Goal: Task Accomplishment & Management: Complete application form

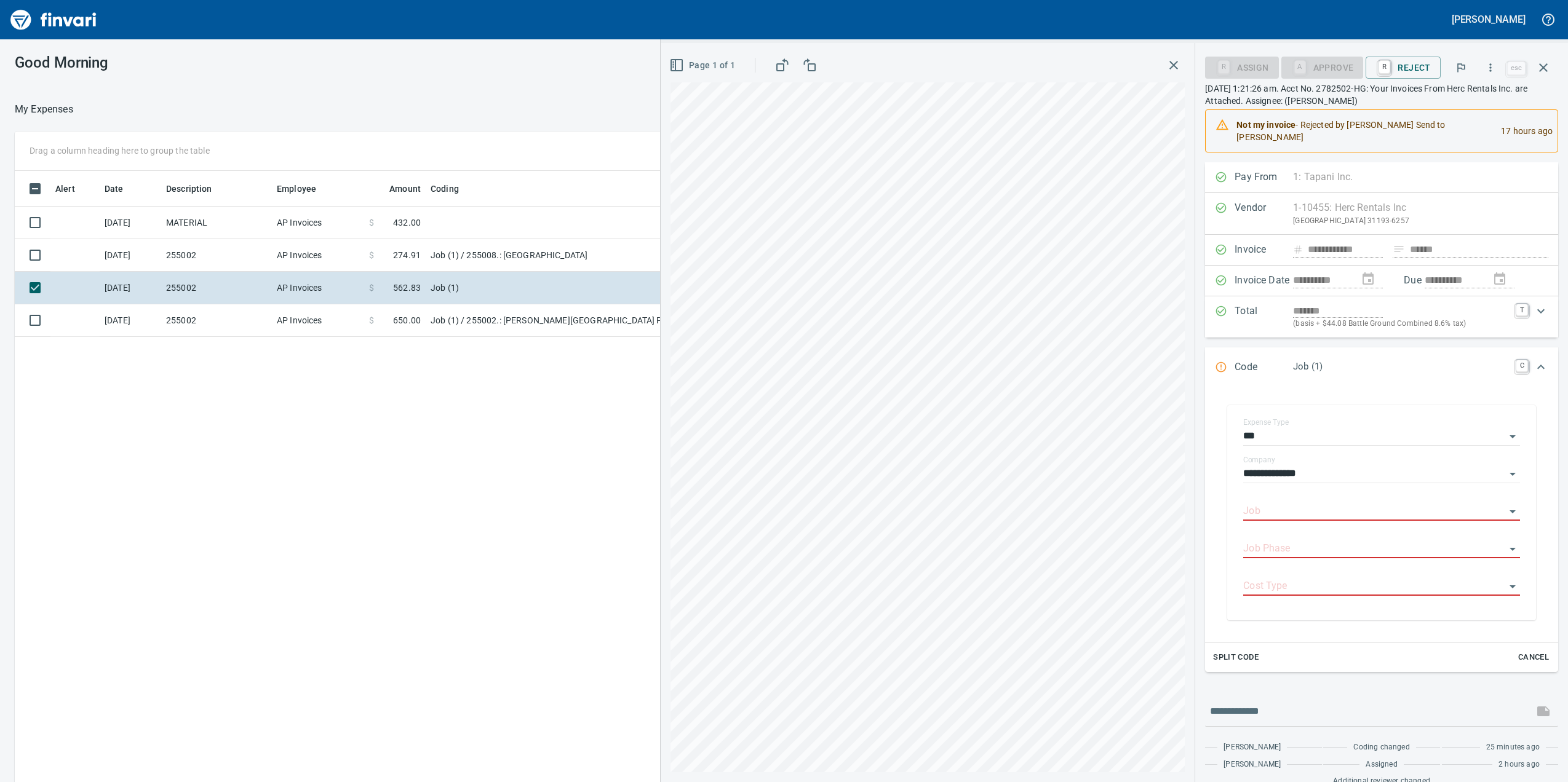
click at [255, 234] on td "MATERIAL" at bounding box center [216, 223] width 111 height 33
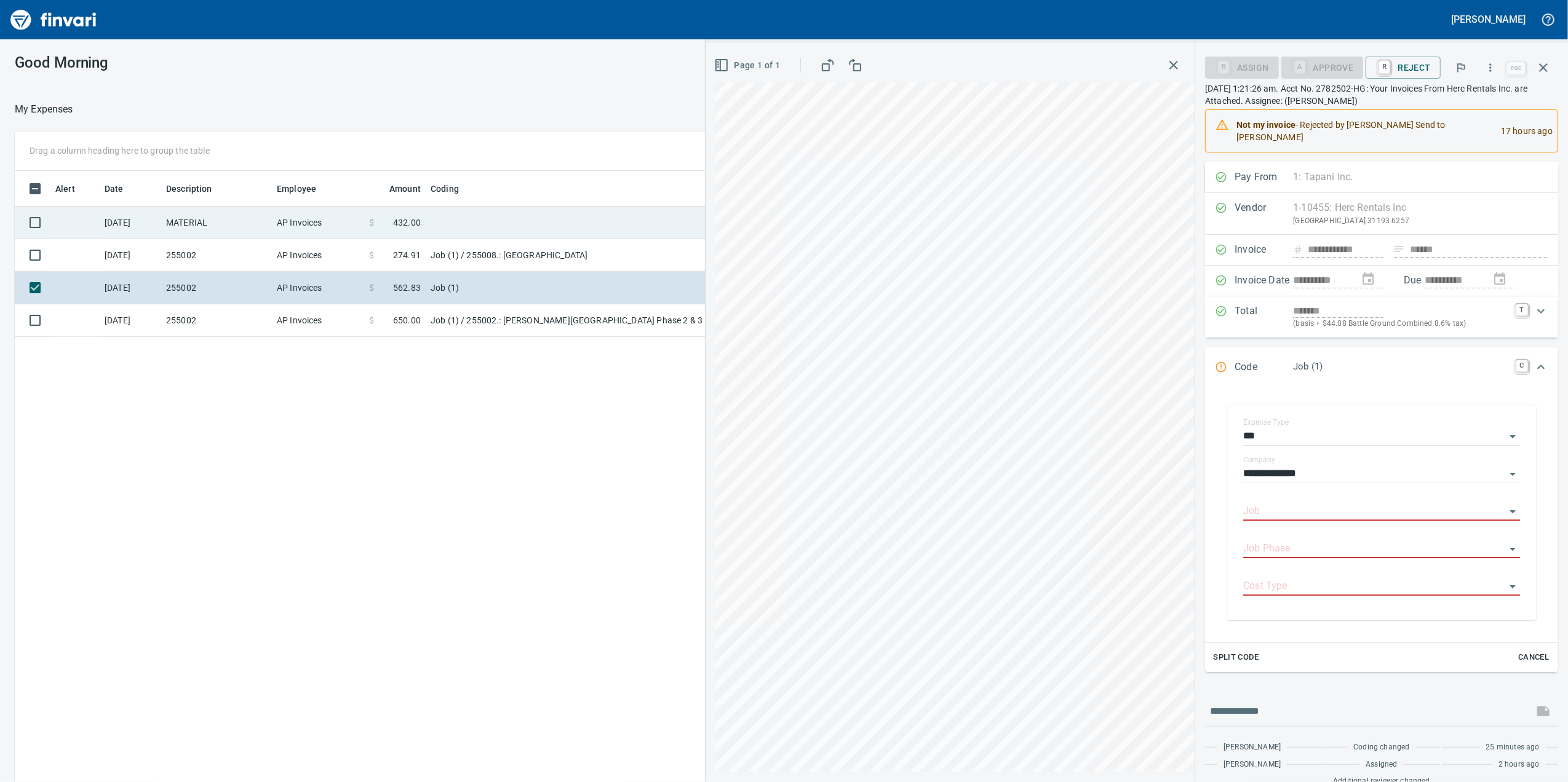
scroll to position [634, 1206]
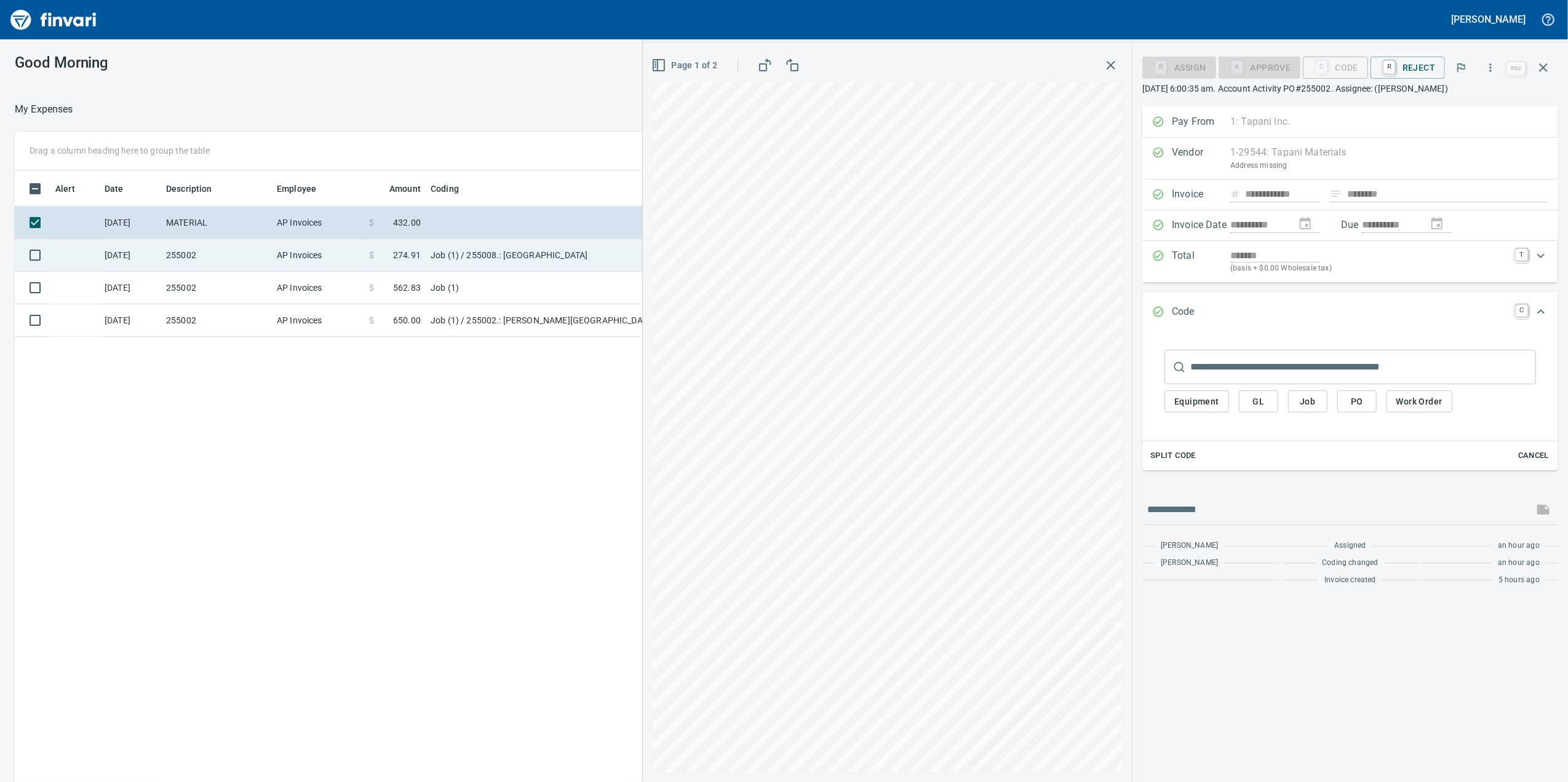
click at [251, 246] on td "255002" at bounding box center [216, 255] width 111 height 33
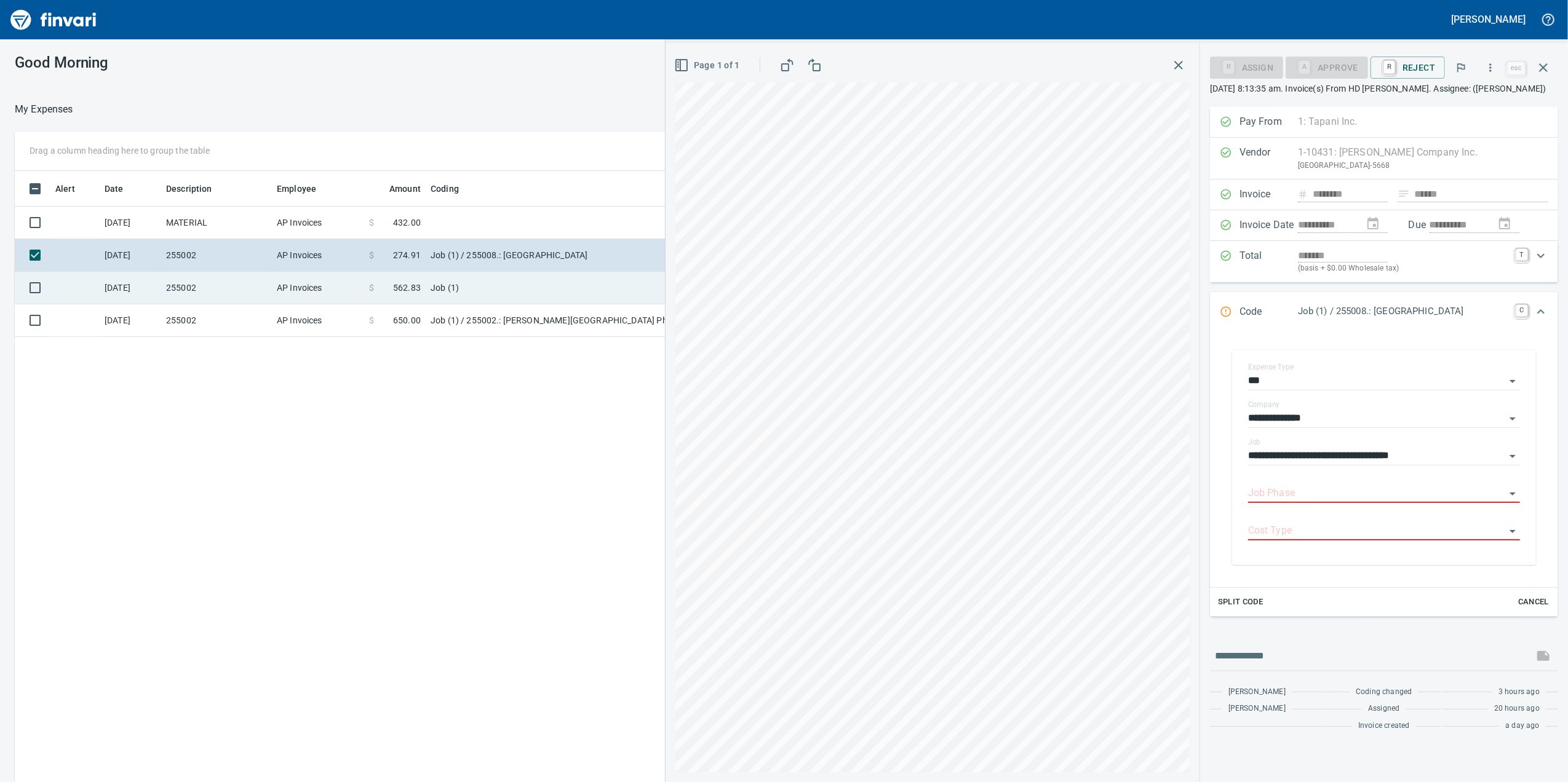
click at [230, 283] on td "255002" at bounding box center [216, 288] width 111 height 33
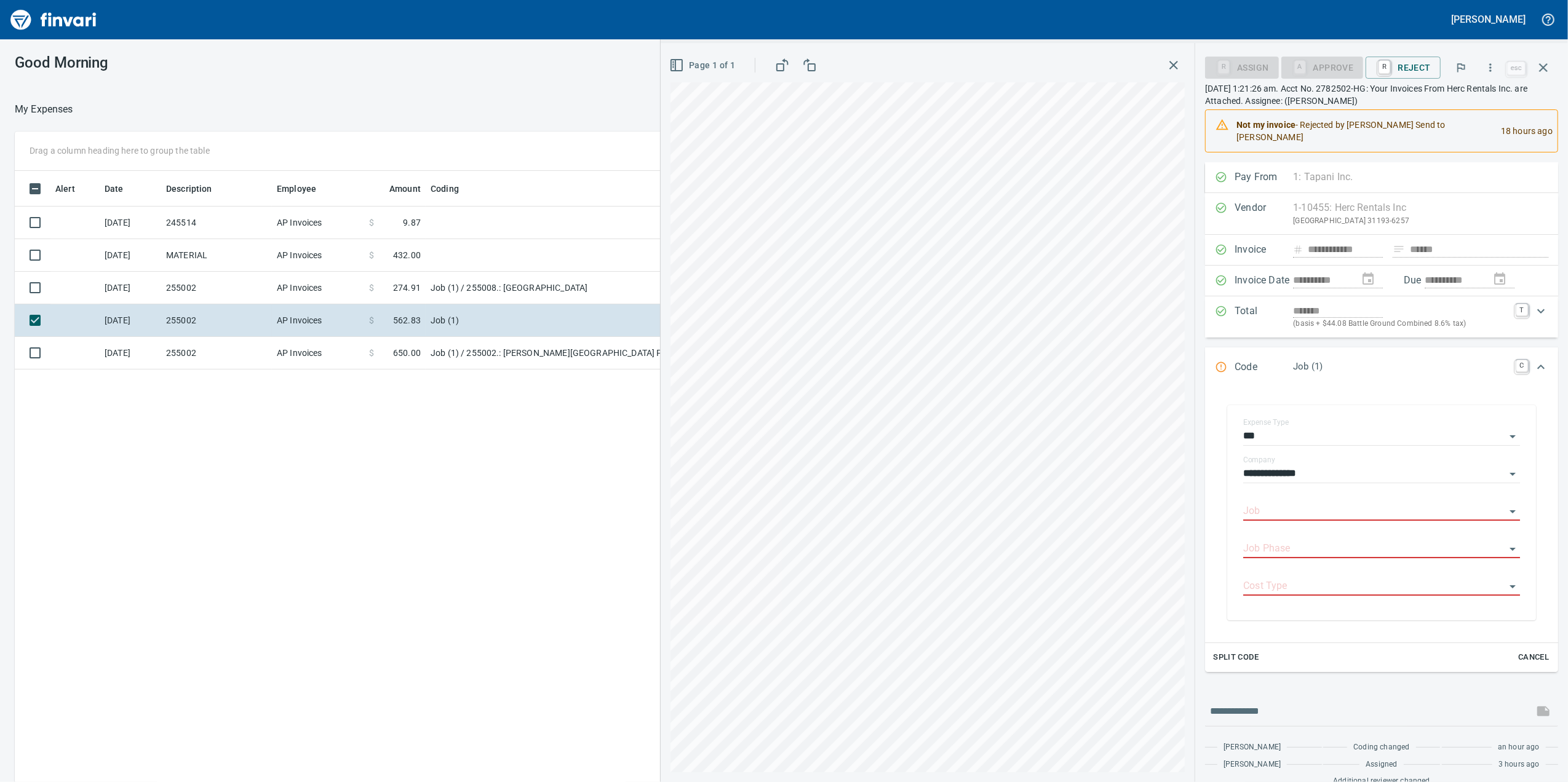
scroll to position [634, 1206]
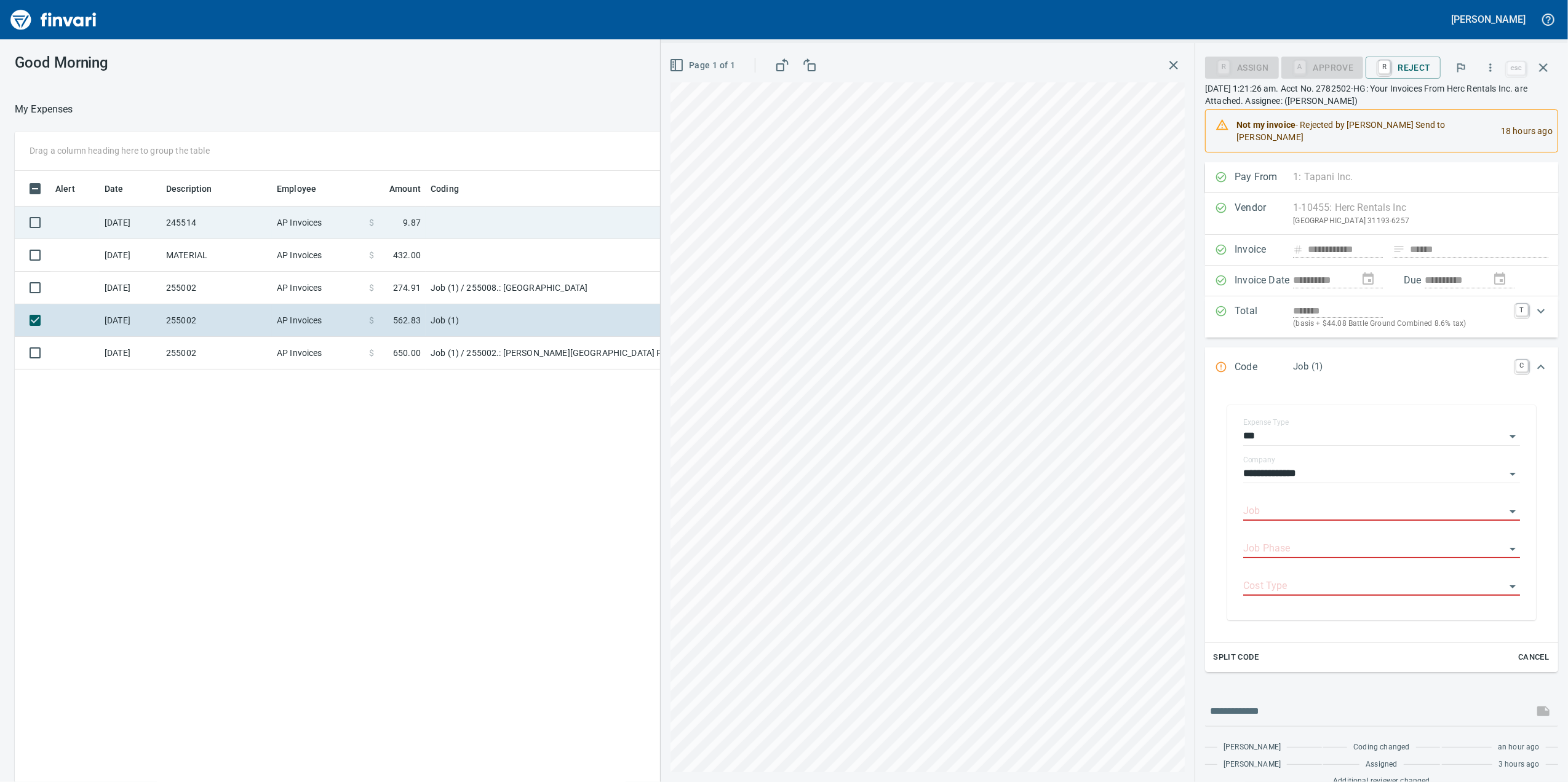
click at [256, 225] on td "245514" at bounding box center [216, 223] width 111 height 33
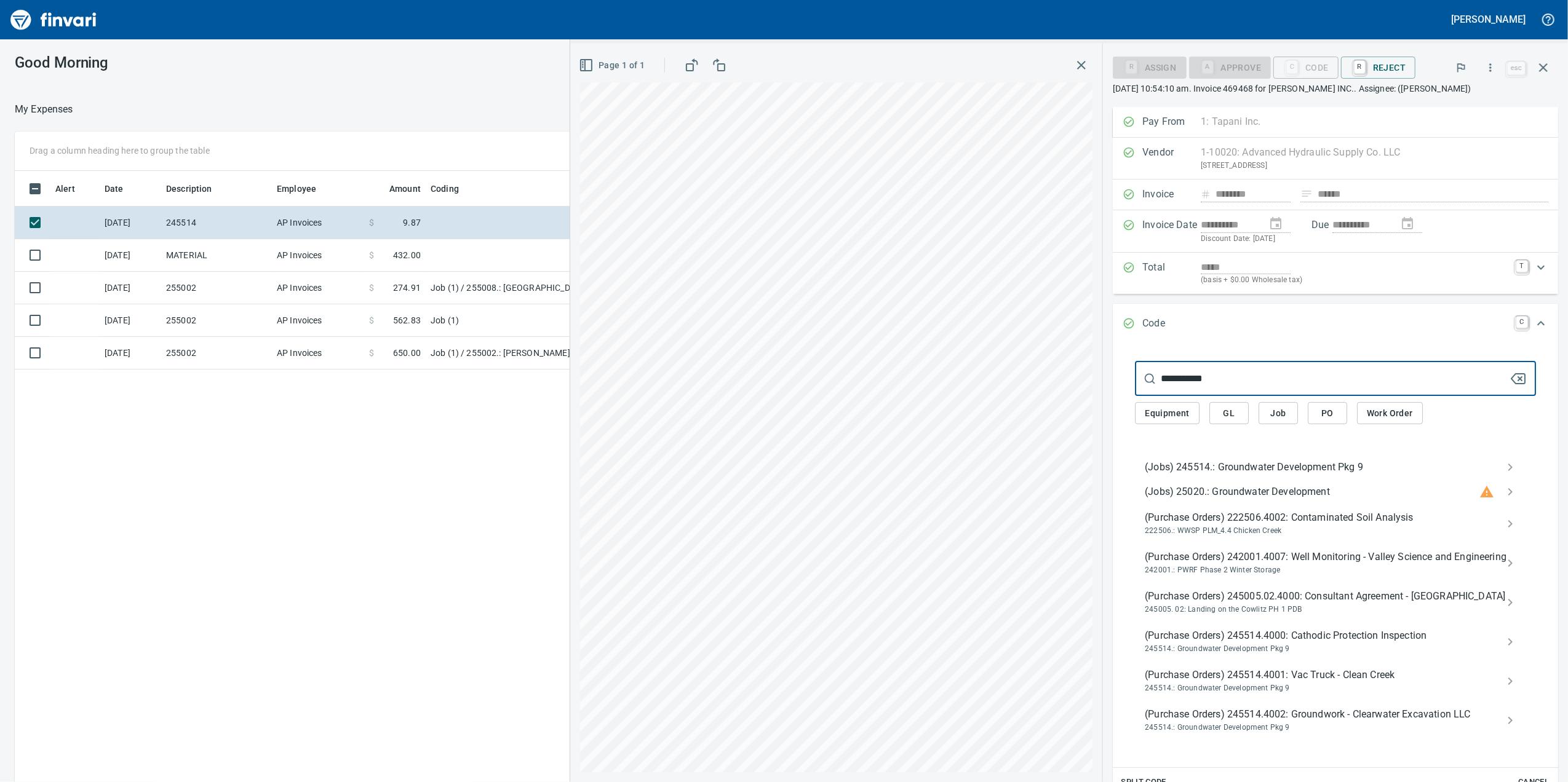
type input "**********"
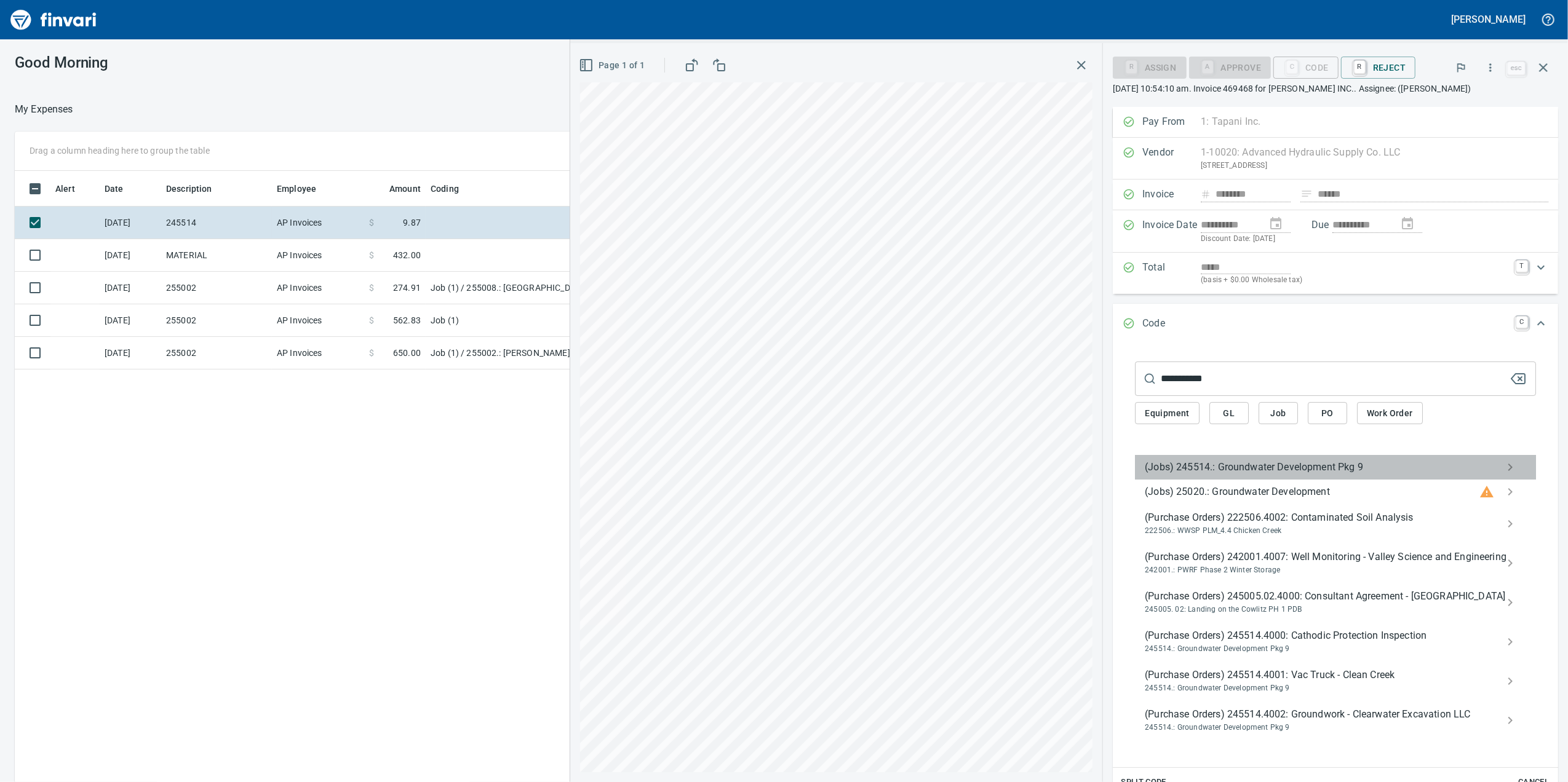
click at [1307, 470] on span "(Jobs) 245514.: Groundwater Development Pkg 9" at bounding box center [1325, 467] width 362 height 15
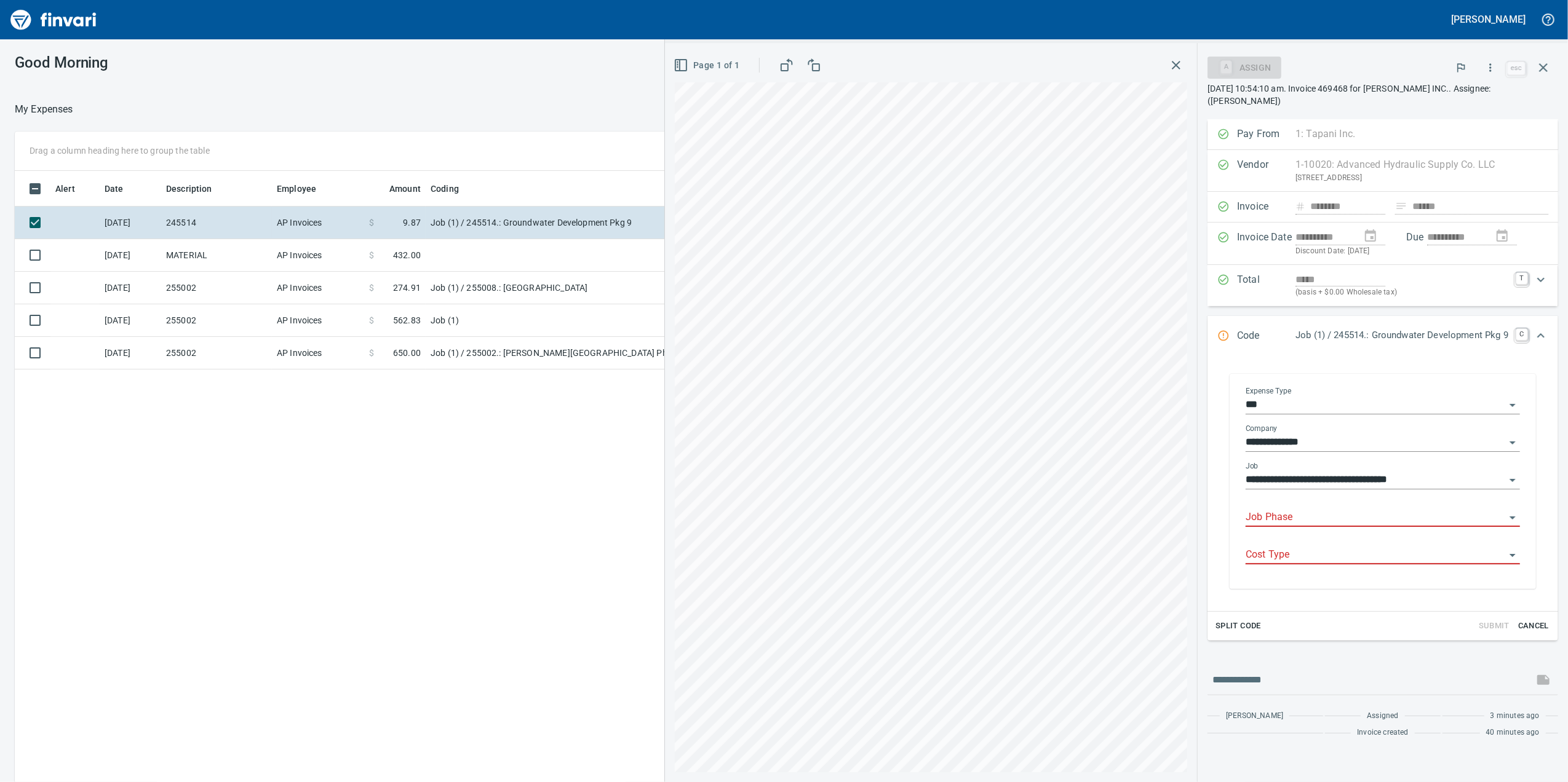
click at [1263, 517] on input "Job Phase" at bounding box center [1375, 518] width 260 height 17
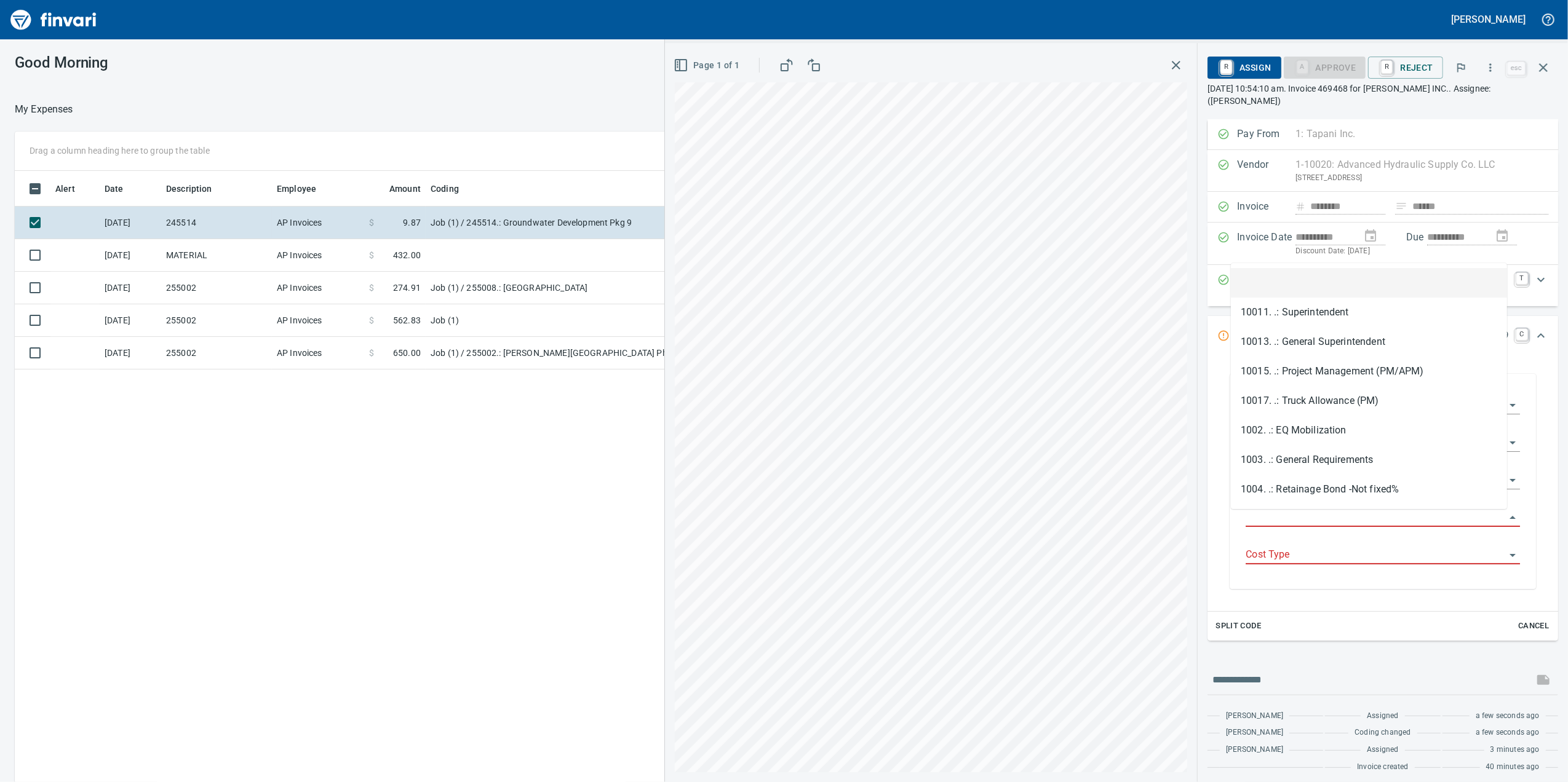
scroll to position [634, 1206]
click at [1273, 512] on input "Job Phase" at bounding box center [1375, 518] width 260 height 17
click at [1245, 513] on input "Job Phase" at bounding box center [1375, 518] width 260 height 17
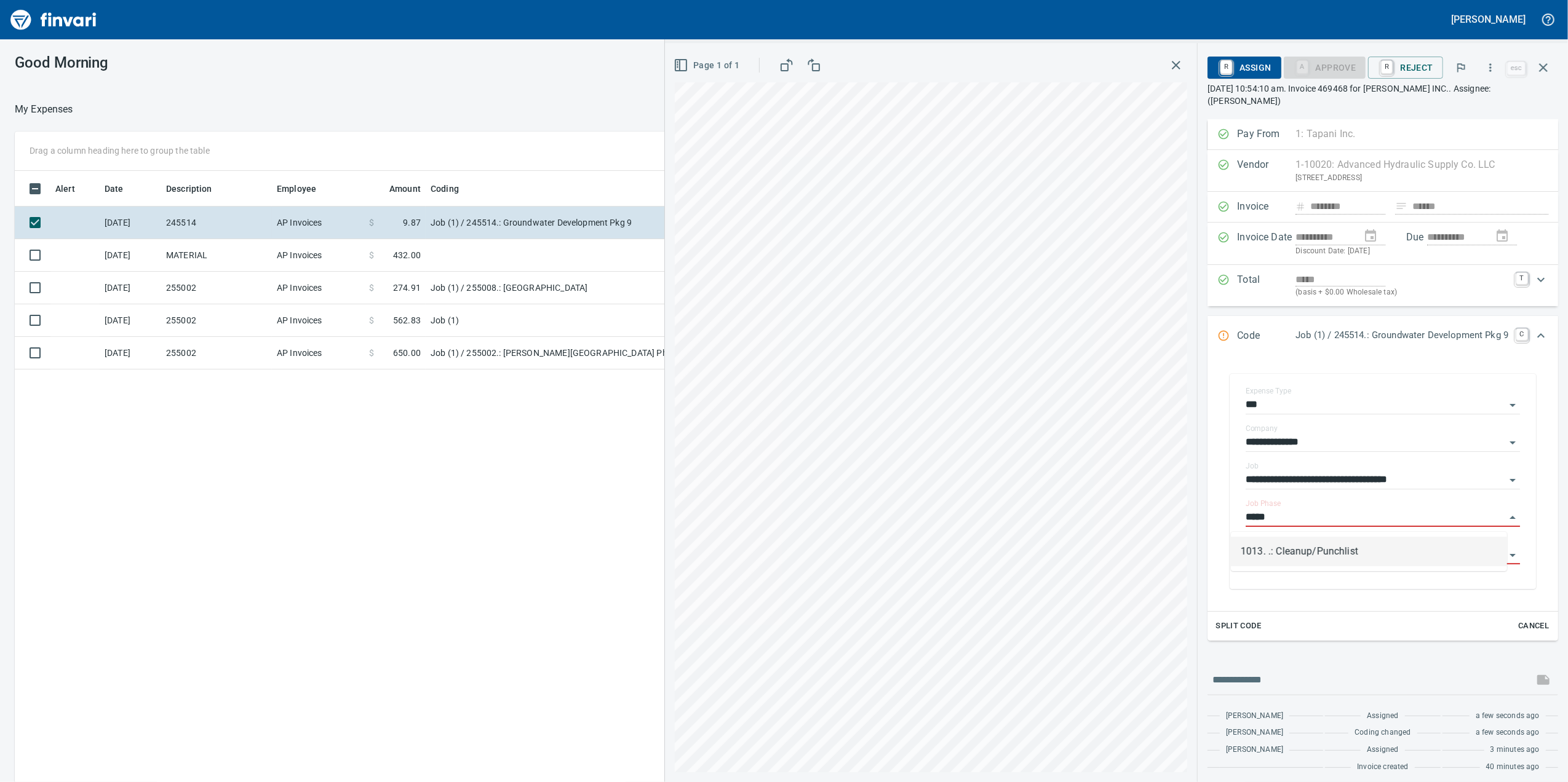
click at [1258, 549] on li "1013. .: Cleanup/Punchlist" at bounding box center [1369, 551] width 276 height 29
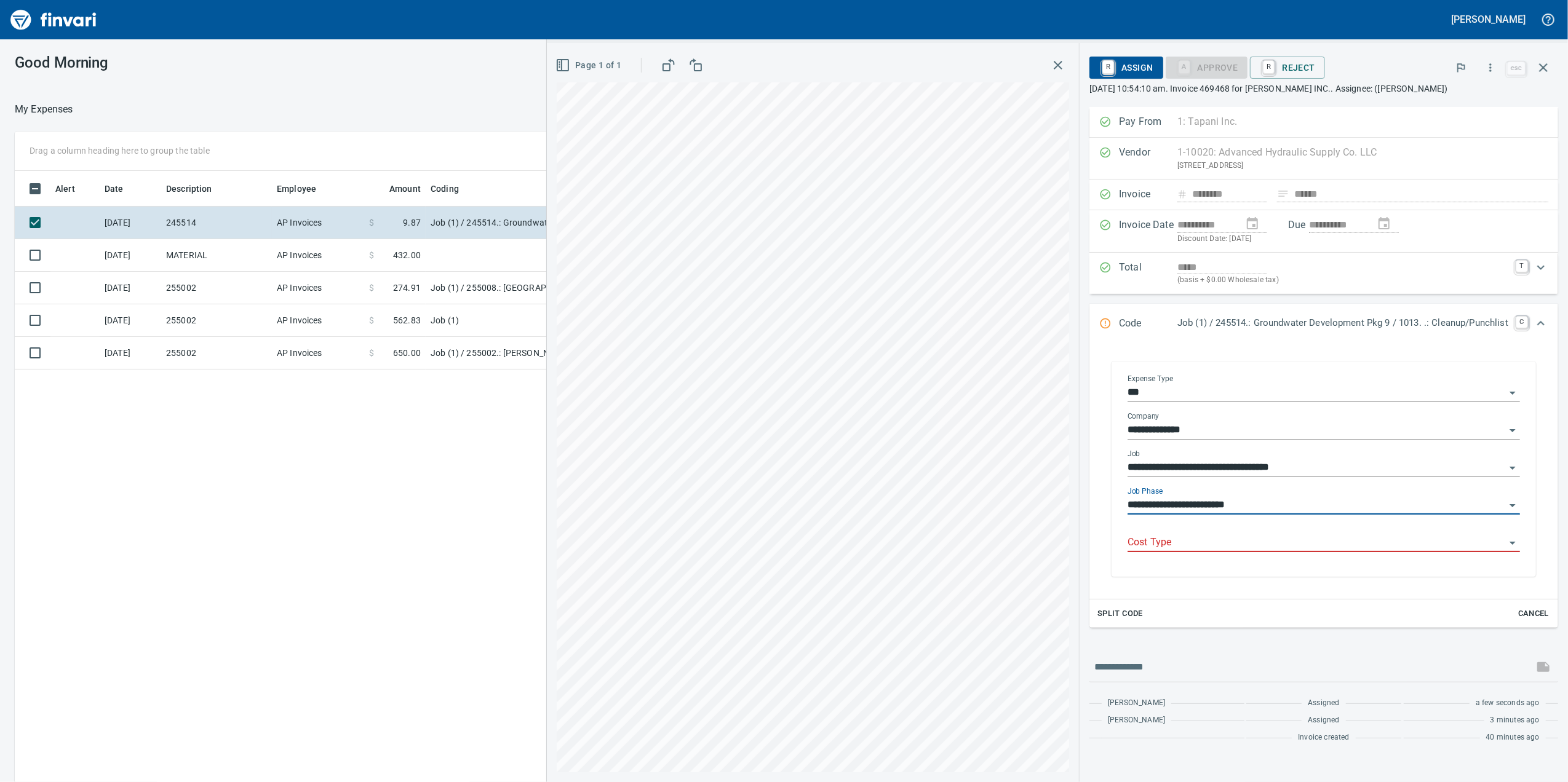
type input "**********"
click at [1258, 549] on input "Cost Type" at bounding box center [1316, 543] width 378 height 17
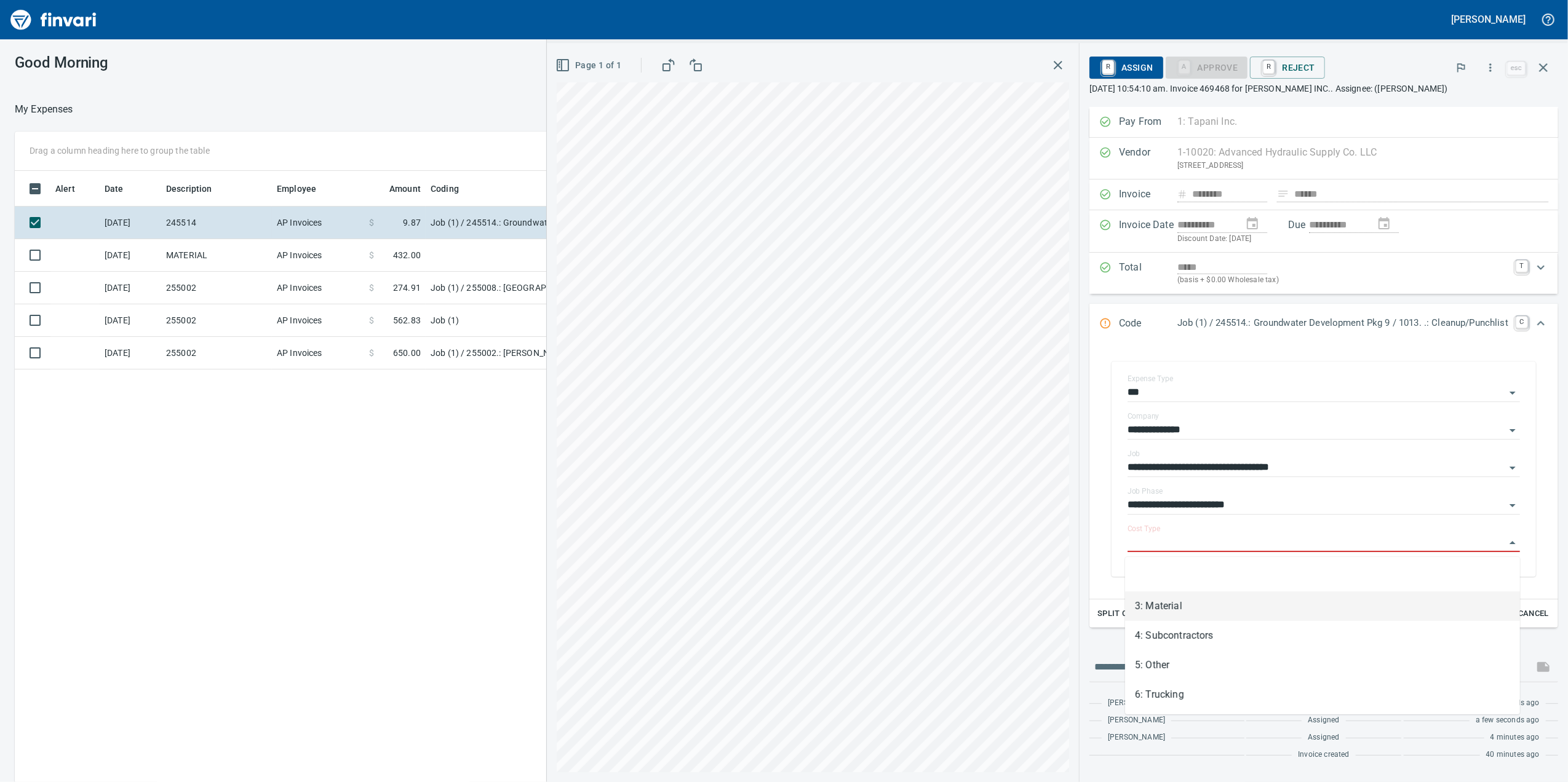
click at [1243, 594] on li "3: Material" at bounding box center [1322, 606] width 395 height 29
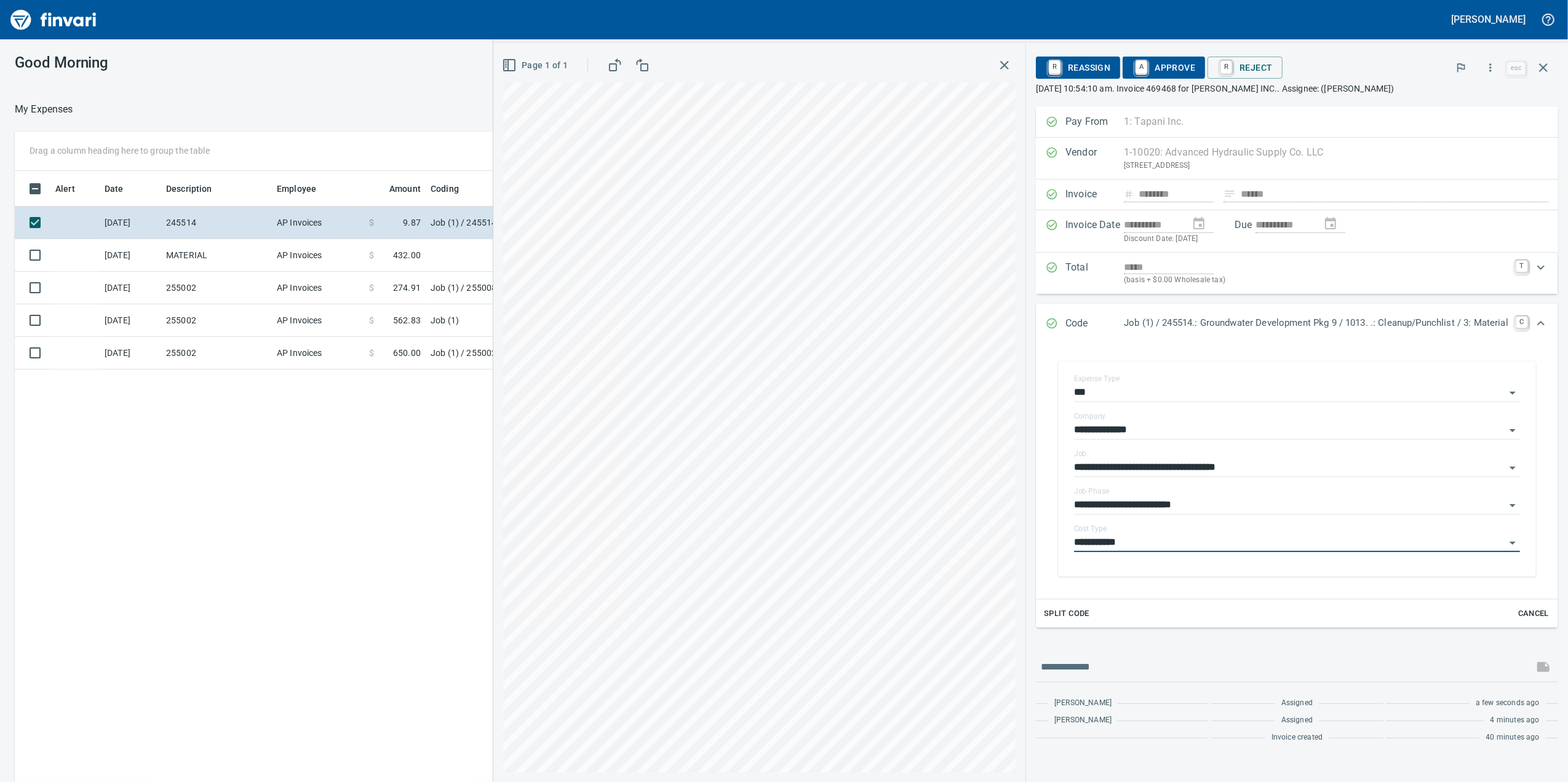
type input "**********"
click at [1162, 69] on span "A Approve" at bounding box center [1164, 67] width 63 height 21
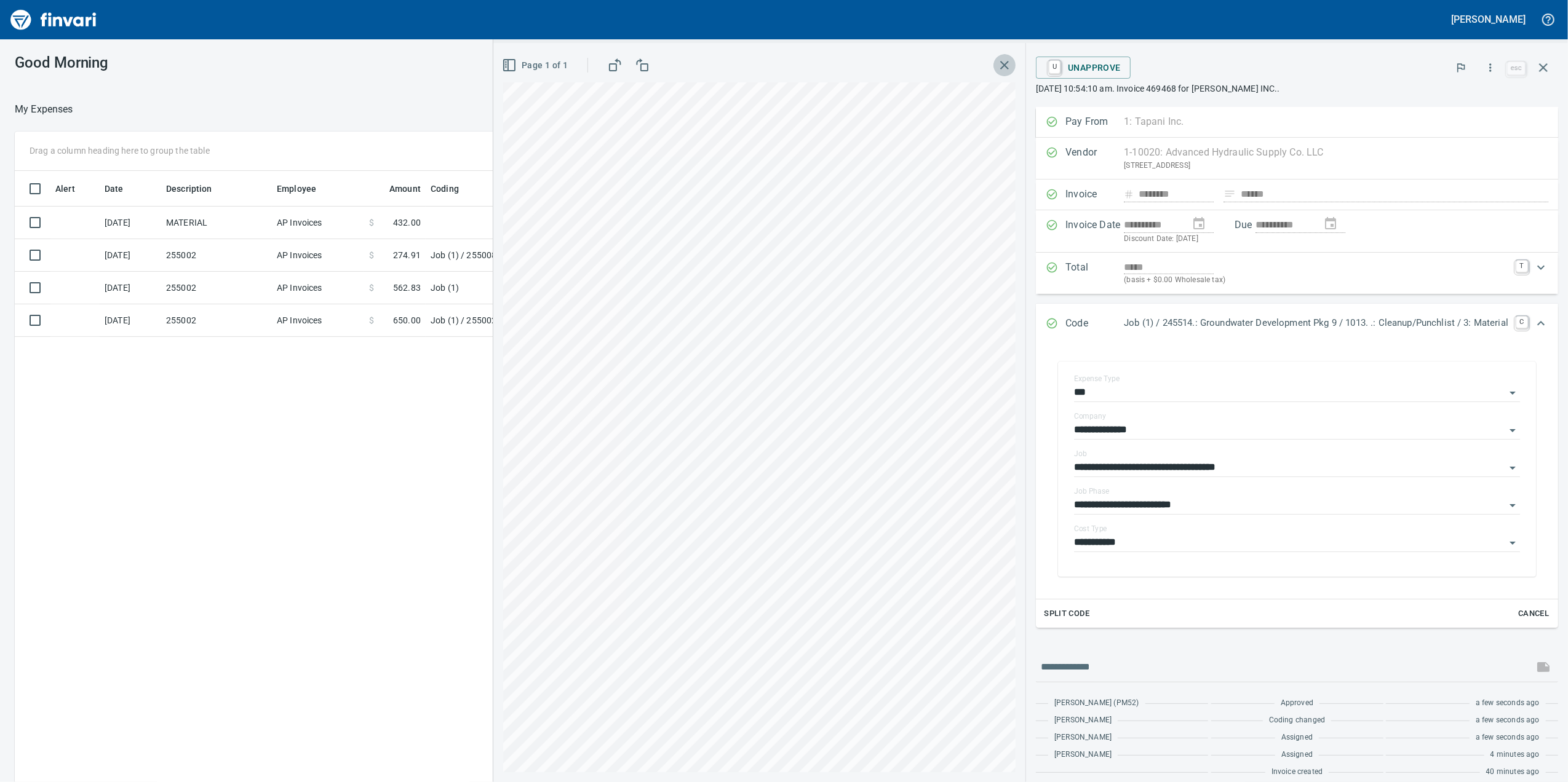
drag, startPoint x: 992, startPoint y: 68, endPoint x: 982, endPoint y: 76, distance: 12.8
click at [997, 69] on icon "button" at bounding box center [1004, 65] width 15 height 15
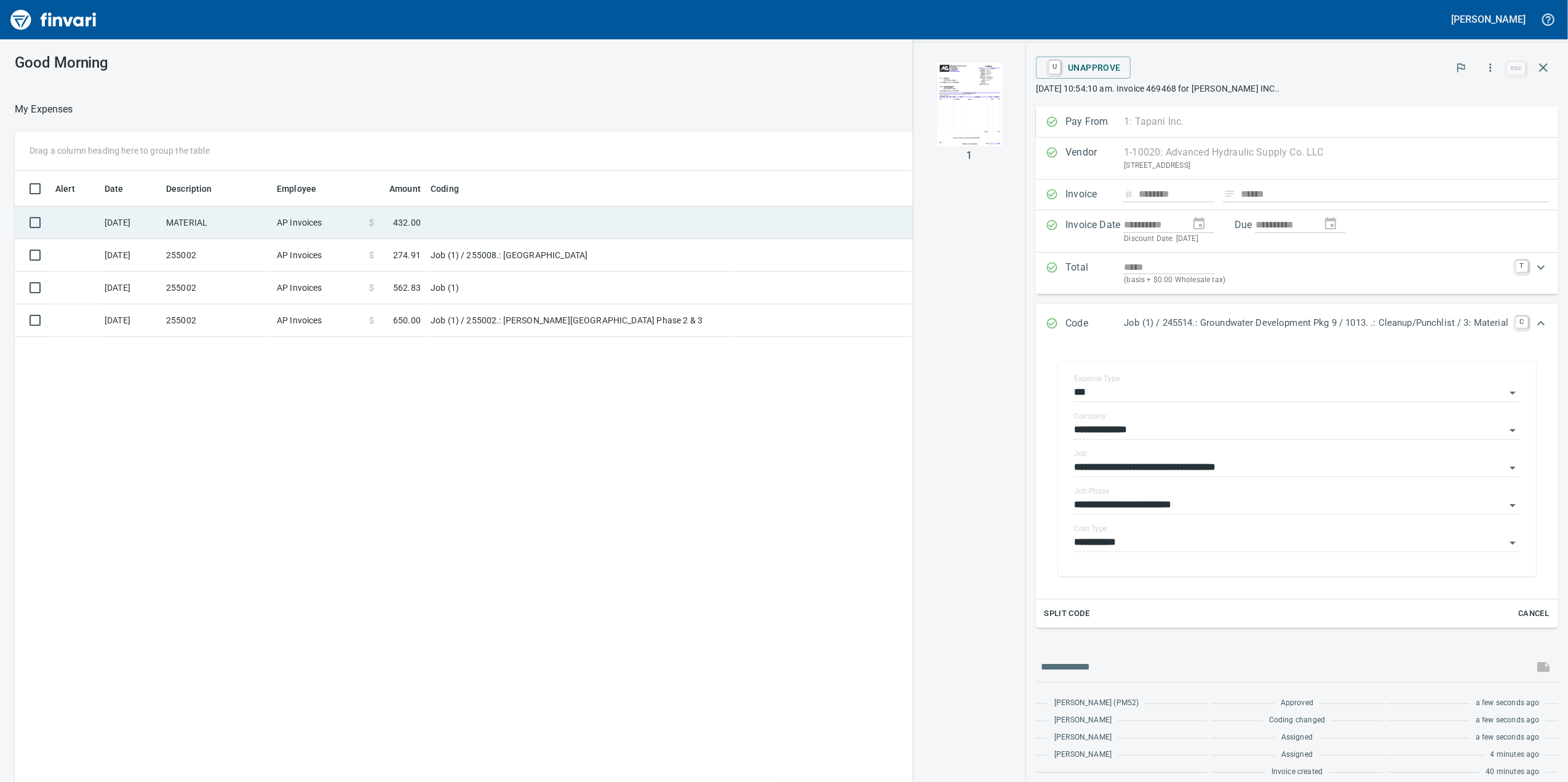
click at [355, 214] on td "AP Invoices" at bounding box center [318, 223] width 92 height 33
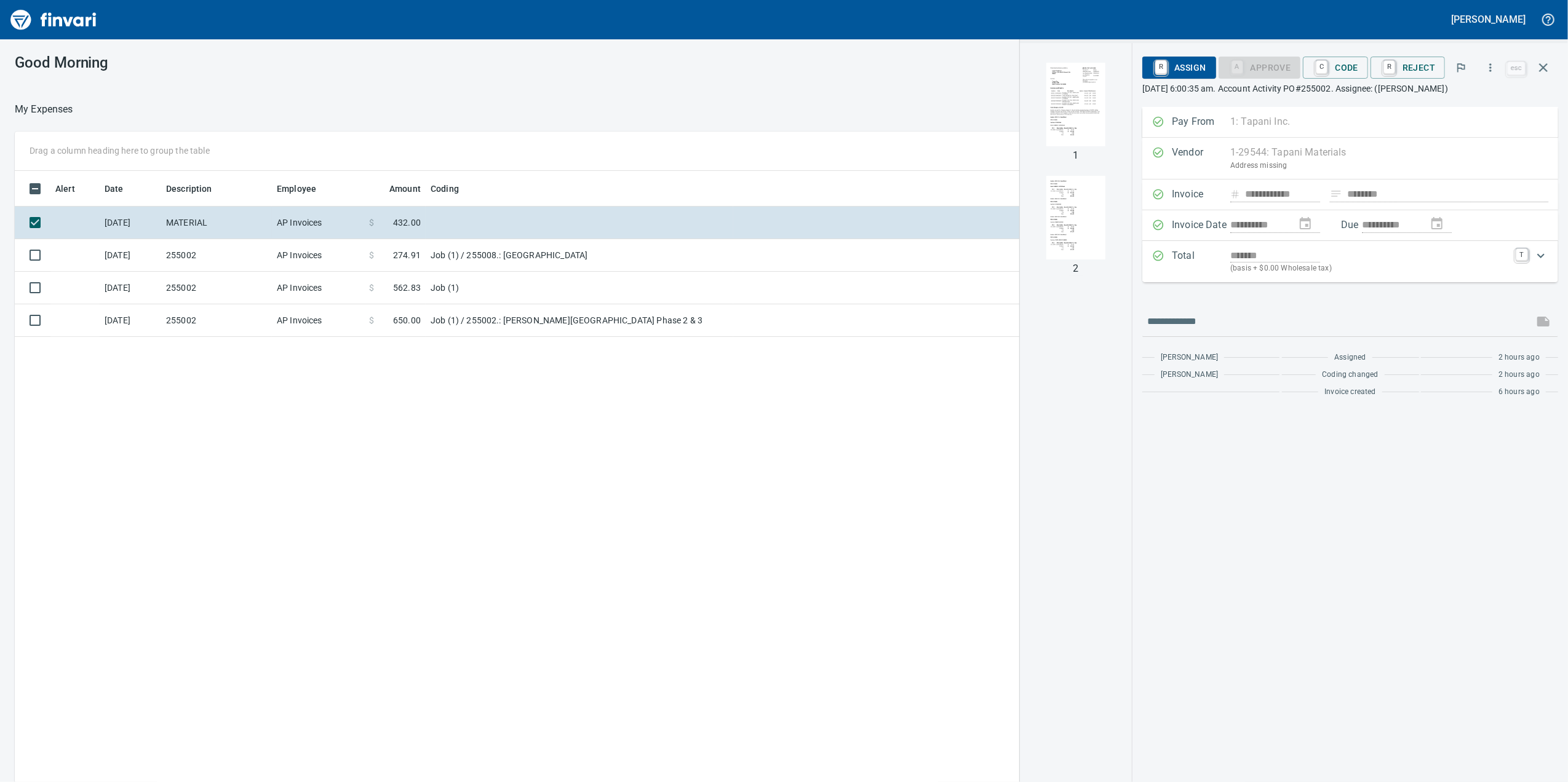
click at [1056, 119] on img "button" at bounding box center [1076, 104] width 84 height 83
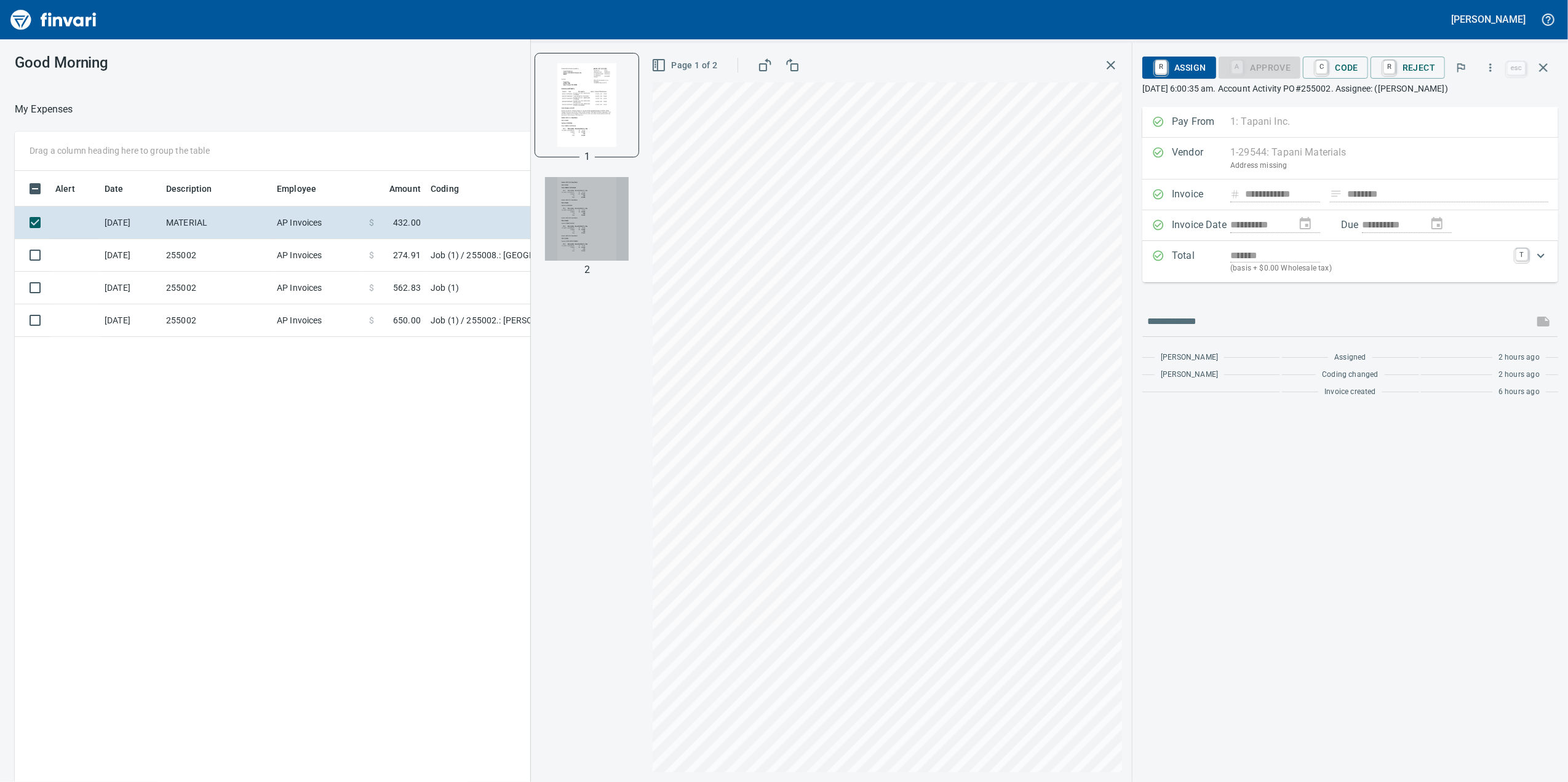
click at [582, 217] on img "button" at bounding box center [587, 218] width 84 height 83
click at [592, 163] on div "1 2" at bounding box center [587, 412] width 112 height 739
click at [611, 108] on img "button" at bounding box center [587, 104] width 84 height 83
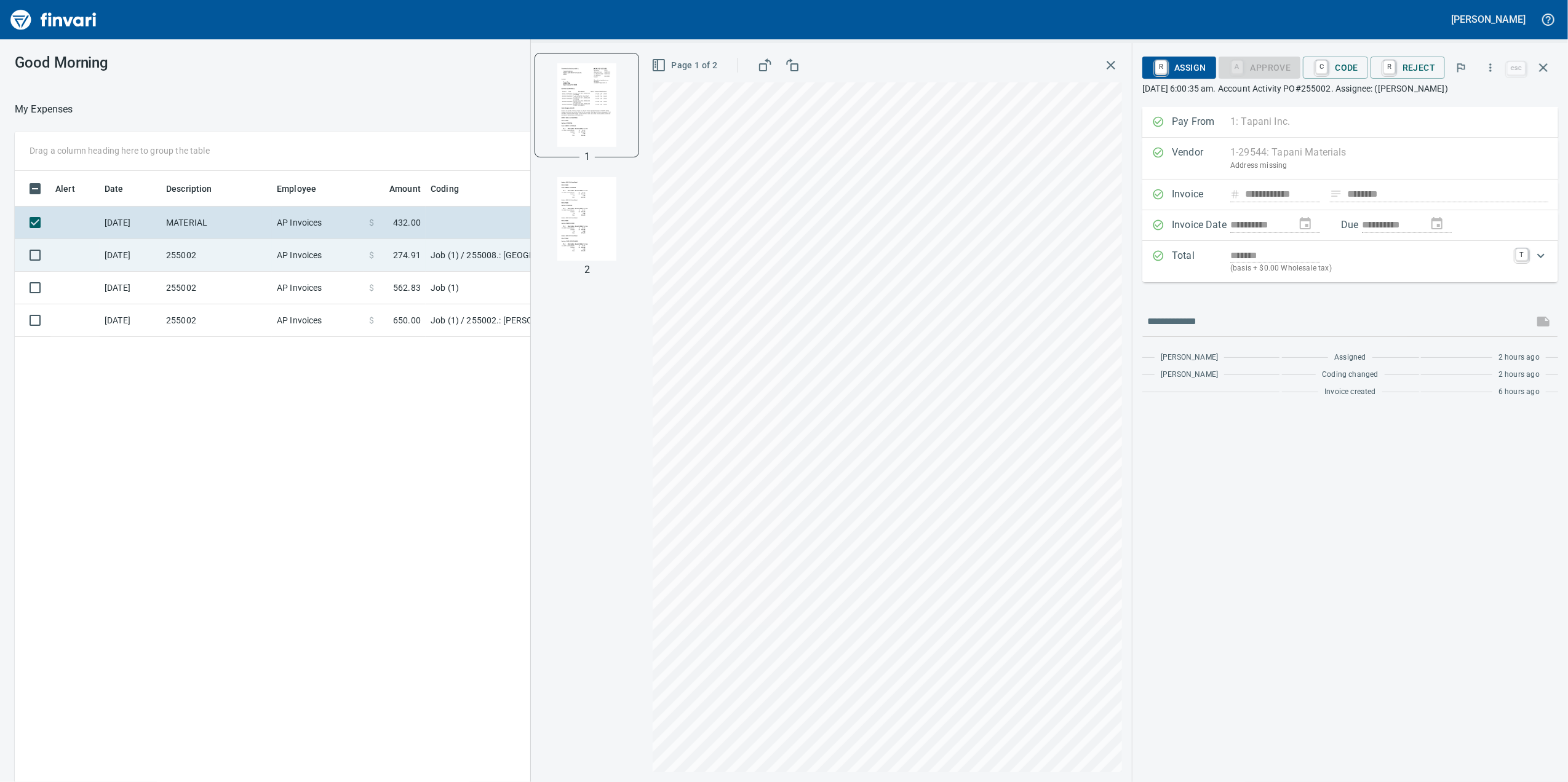
click at [354, 247] on td "AP Invoices" at bounding box center [318, 255] width 92 height 33
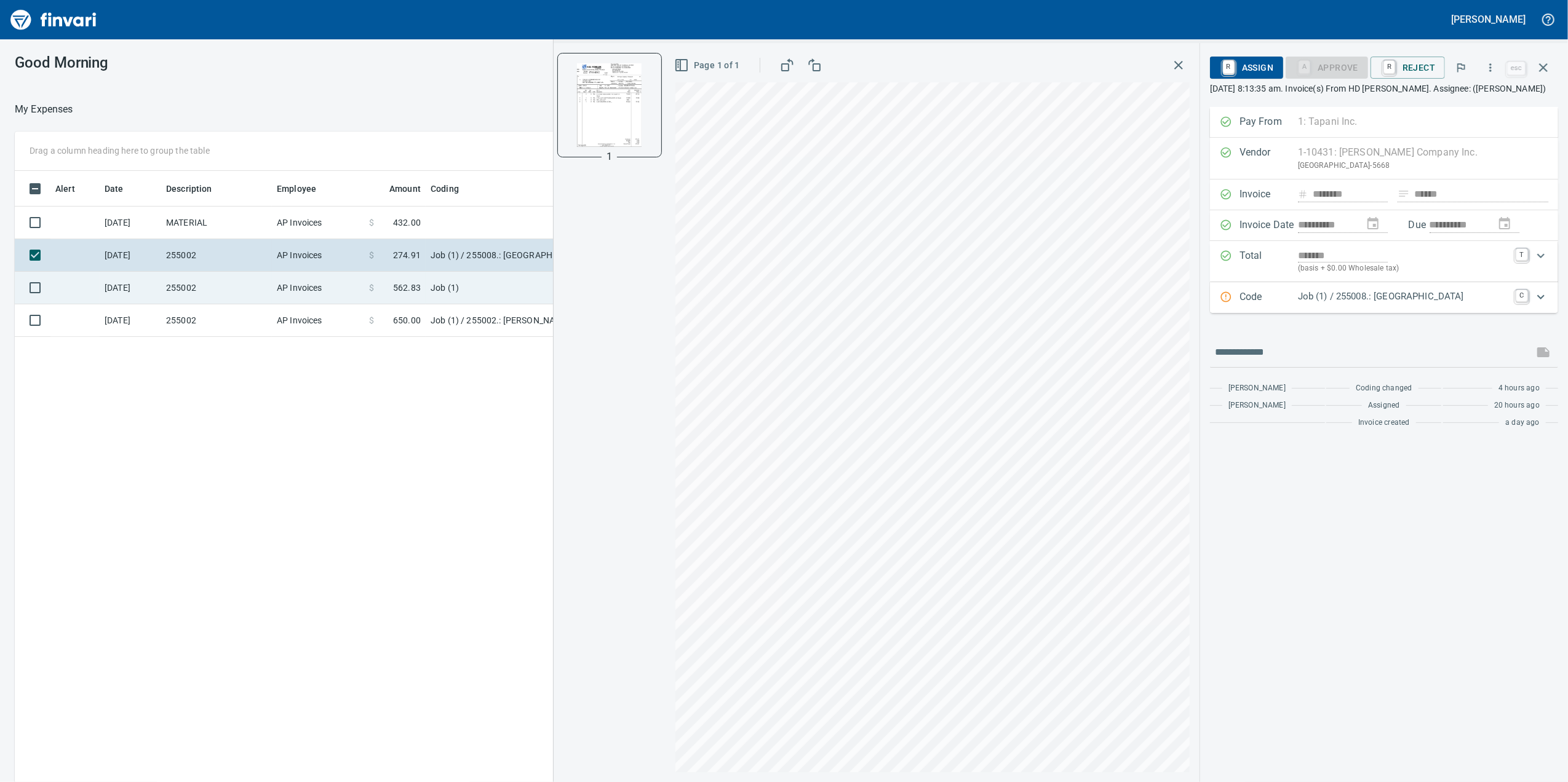
click at [350, 273] on td "AP Invoices" at bounding box center [318, 288] width 92 height 33
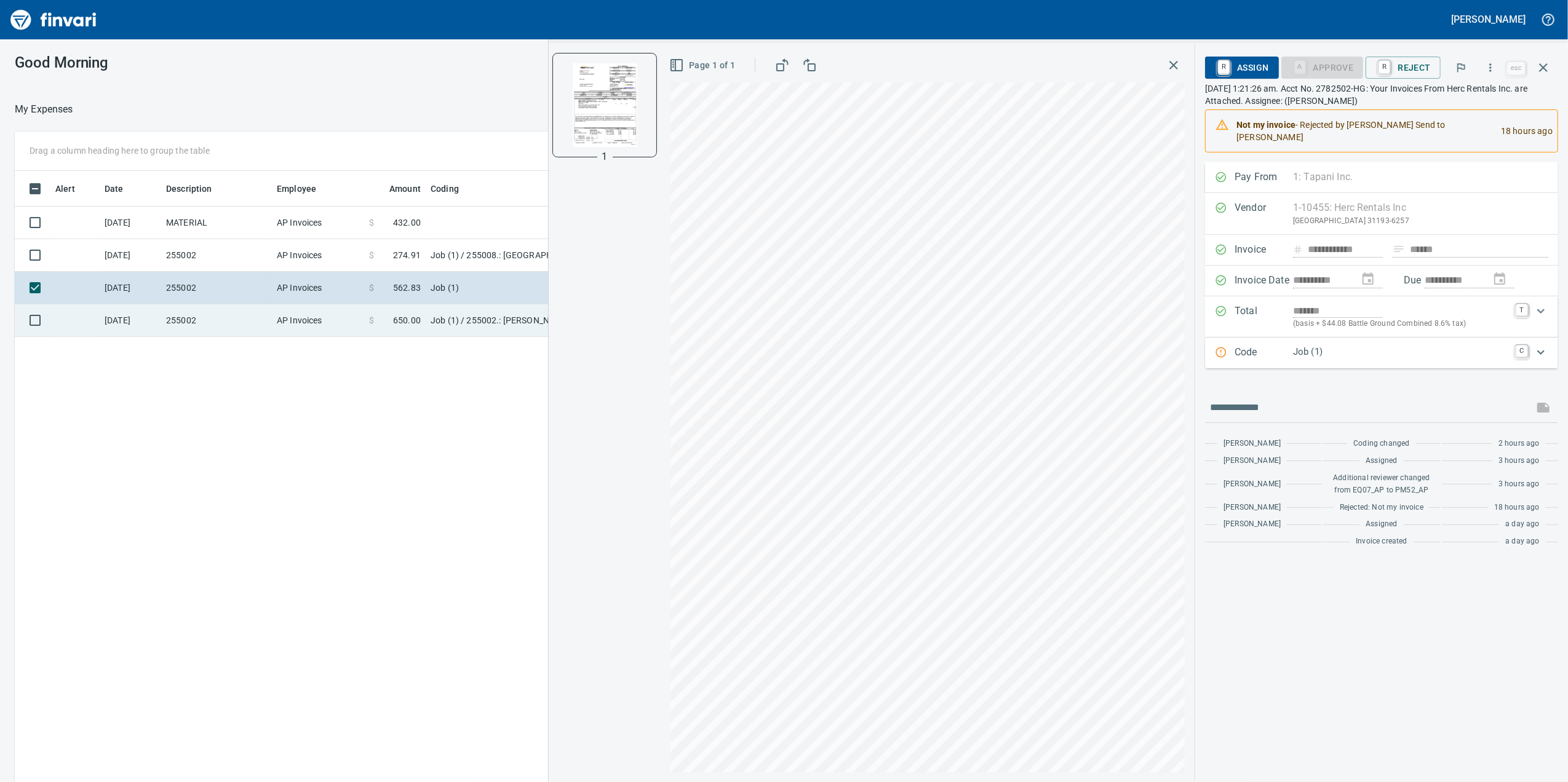
click at [338, 320] on td "AP Invoices" at bounding box center [318, 321] width 92 height 33
